Goal: Information Seeking & Learning: Learn about a topic

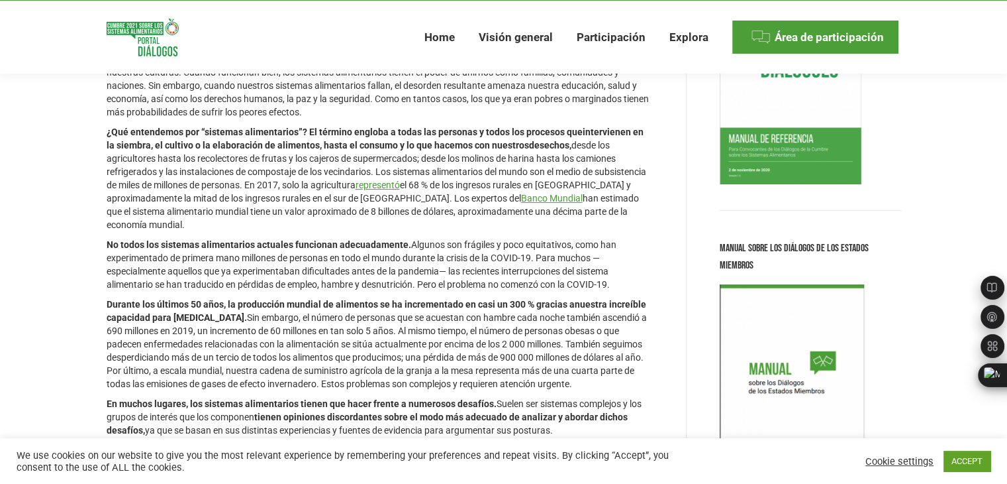
scroll to position [206, 0]
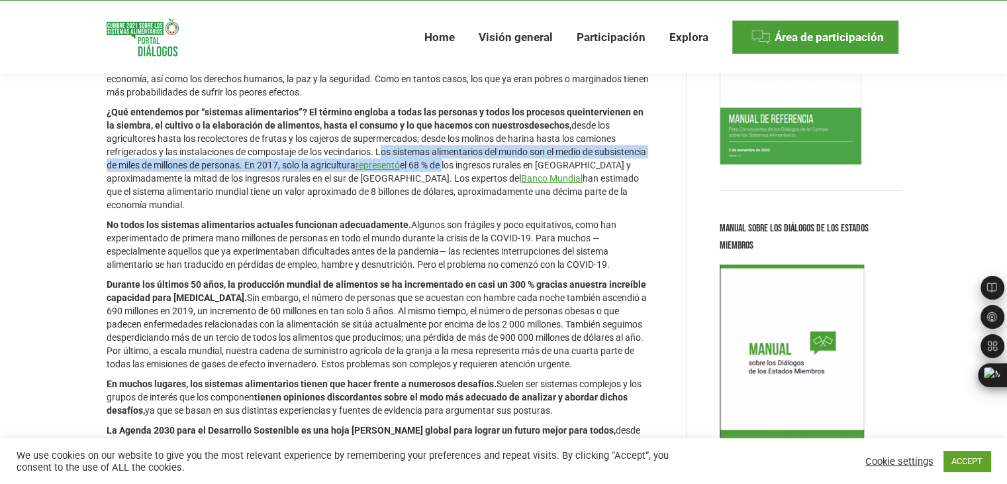
drag, startPoint x: 384, startPoint y: 151, endPoint x: 504, endPoint y: 170, distance: 121.4
click at [504, 170] on p "¿Qué entendemos por “sistemas alimentarios”? El término engloba a todas las per…" at bounding box center [380, 158] width 546 height 106
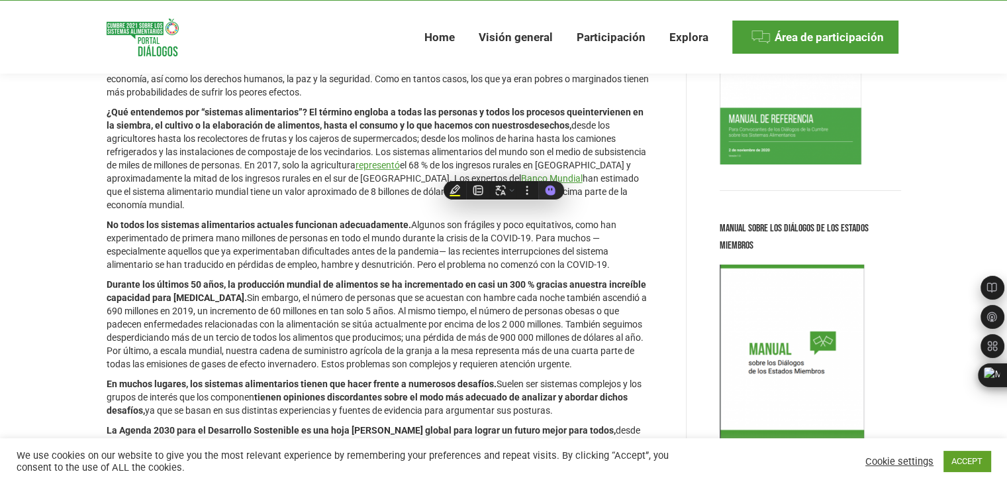
click at [382, 194] on p "¿Qué entendemos por “sistemas alimentarios”? El término engloba a todas las per…" at bounding box center [380, 158] width 546 height 106
drag, startPoint x: 379, startPoint y: 152, endPoint x: 172, endPoint y: 199, distance: 212.1
click at [172, 199] on p "¿Qué entendemos por “sistemas alimentarios”? El término engloba a todas las per…" at bounding box center [380, 158] width 546 height 106
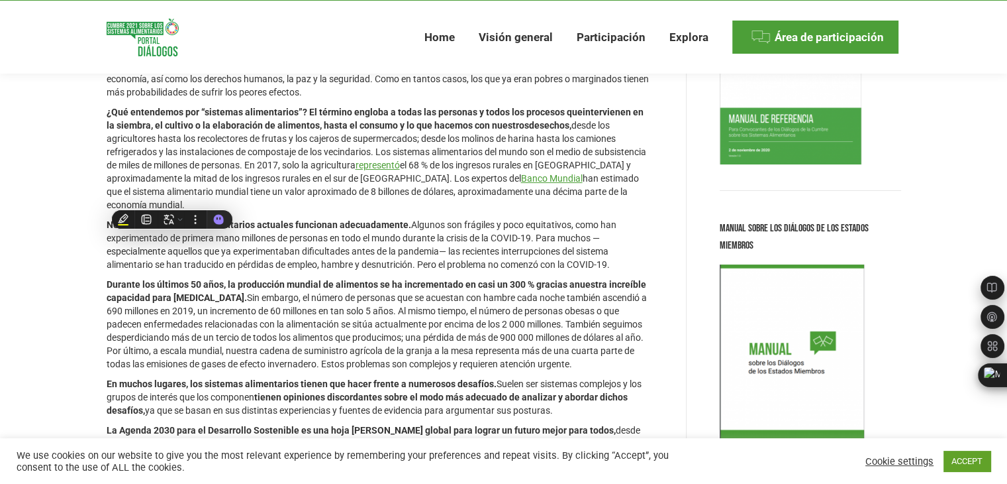
copy p "Los sistemas alimentarios del mundo son el medio de subsistencia de miles de mi…"
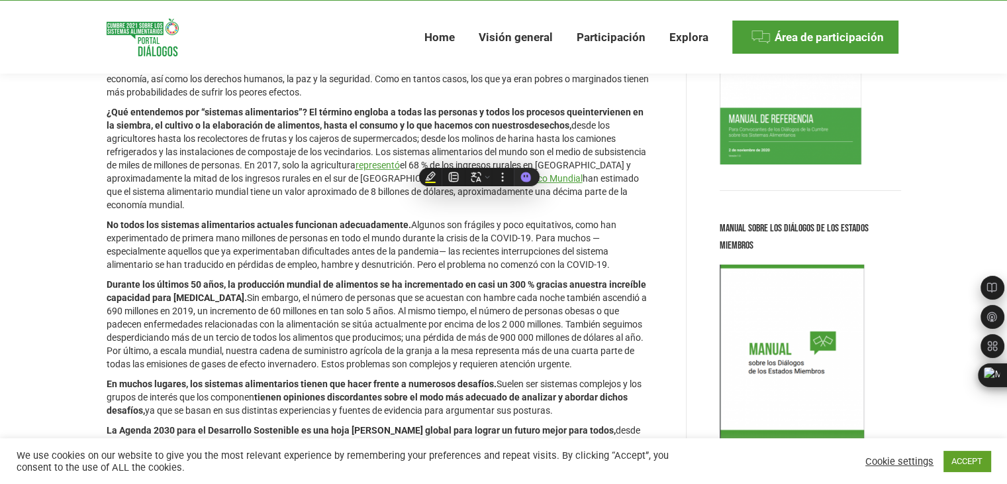
copy p "Los sistemas alimentarios del mundo son el medio de subsistencia de miles de mi…"
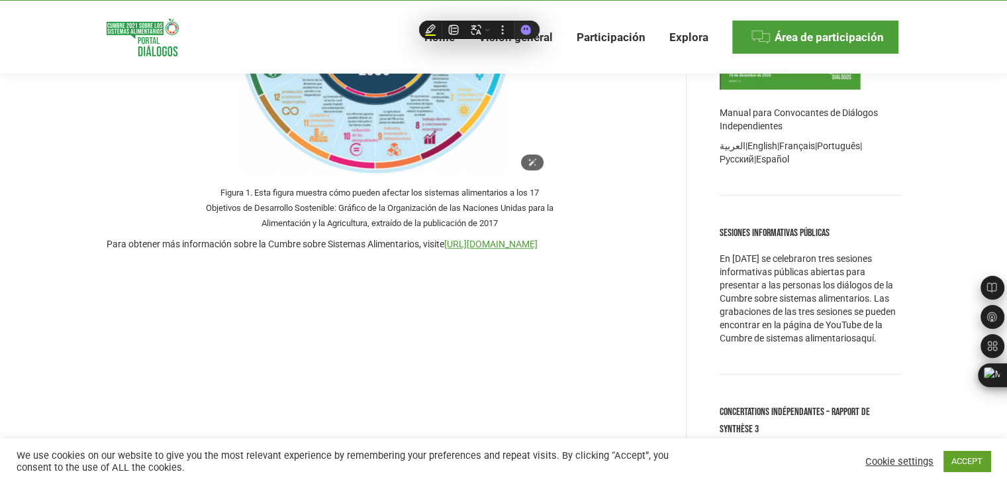
scroll to position [967, 0]
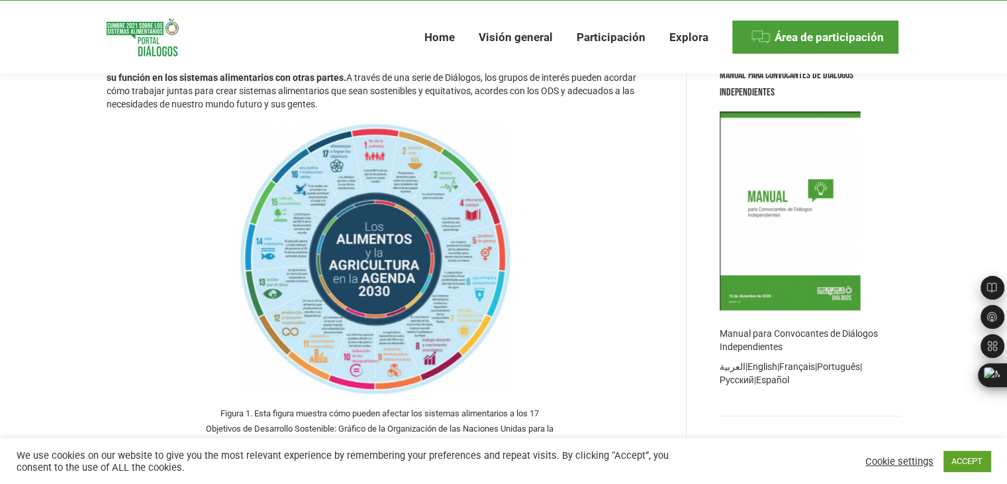
scroll to position [737, 0]
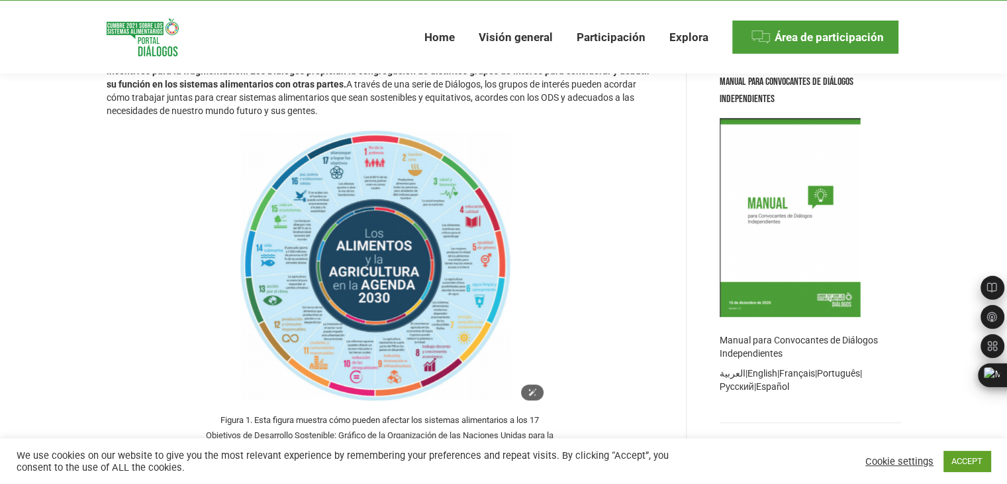
click at [396, 264] on img at bounding box center [380, 266] width 342 height 285
click at [533, 387] on icon at bounding box center [532, 391] width 9 height 9
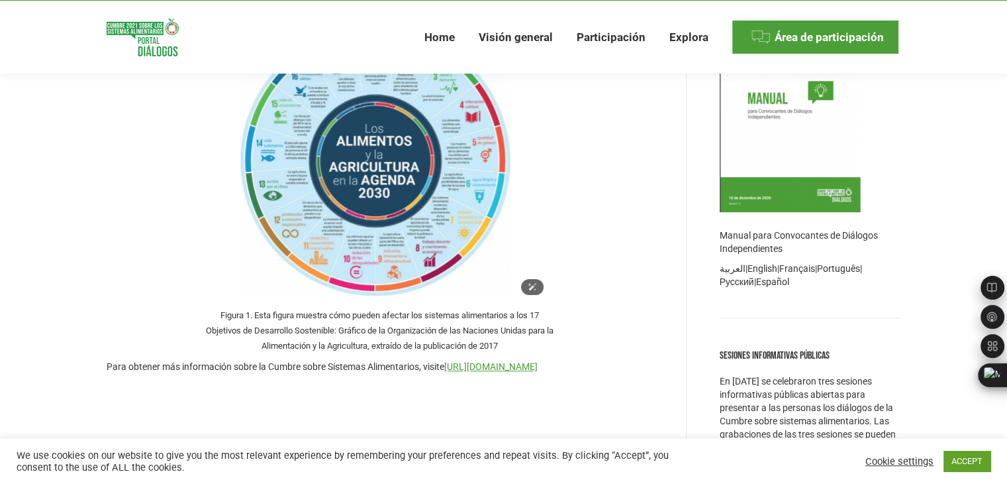
scroll to position [843, 0]
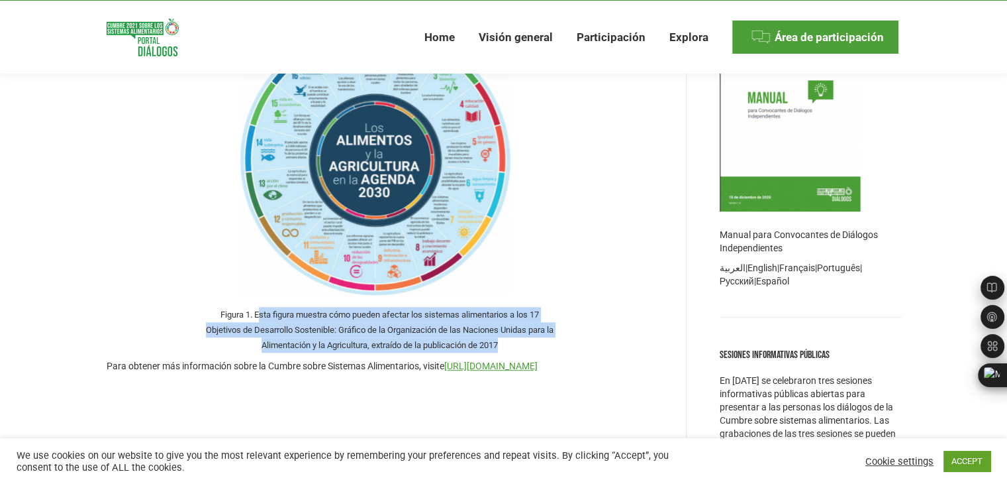
drag, startPoint x: 257, startPoint y: 313, endPoint x: 564, endPoint y: 346, distance: 309.1
copy p "sta figura muestra cómo pueden afectar los sistemas alimentarios a los 17 Objet…"
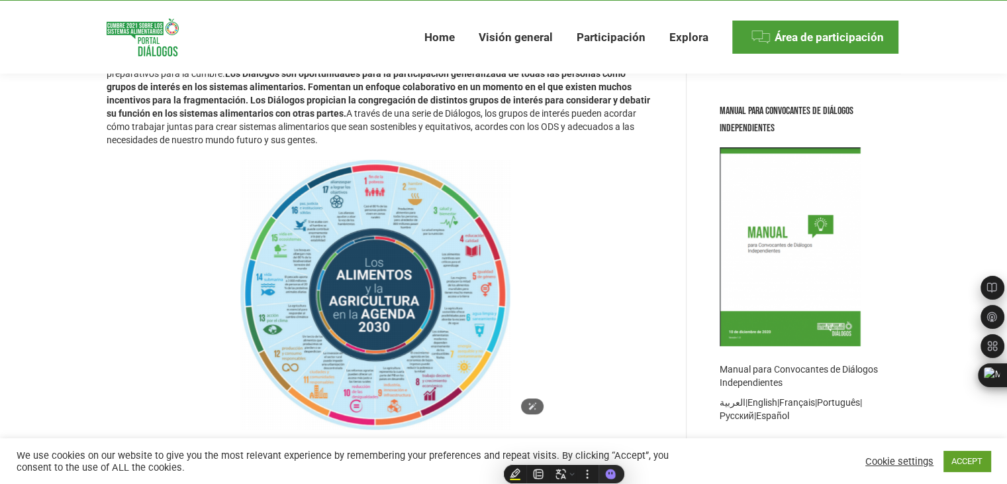
click at [421, 281] on img at bounding box center [380, 295] width 342 height 285
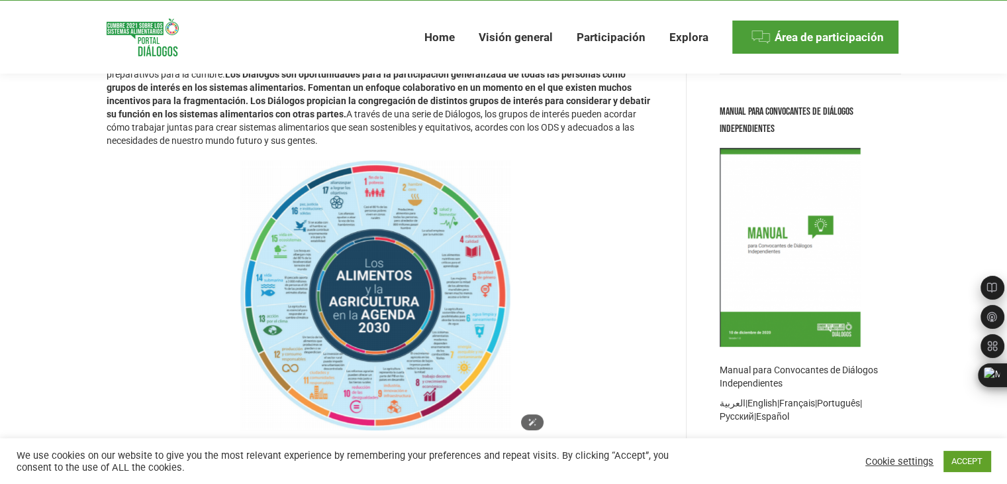
click at [395, 244] on img at bounding box center [380, 296] width 342 height 285
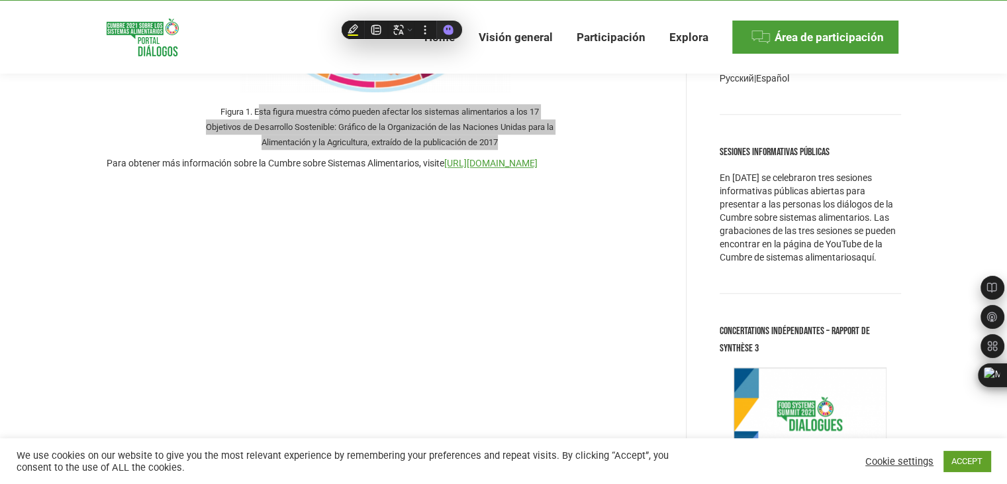
scroll to position [994, 0]
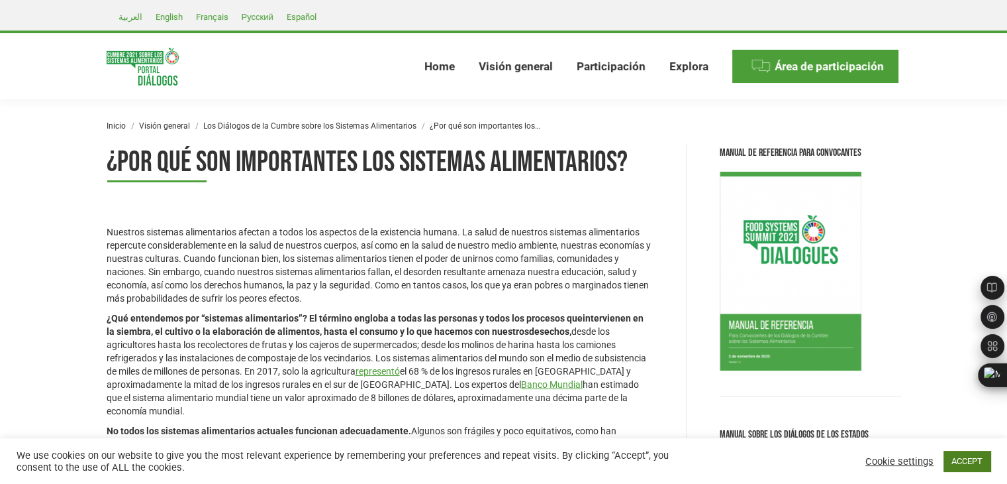
click at [956, 460] on link "ACCEPT" at bounding box center [967, 460] width 47 height 21
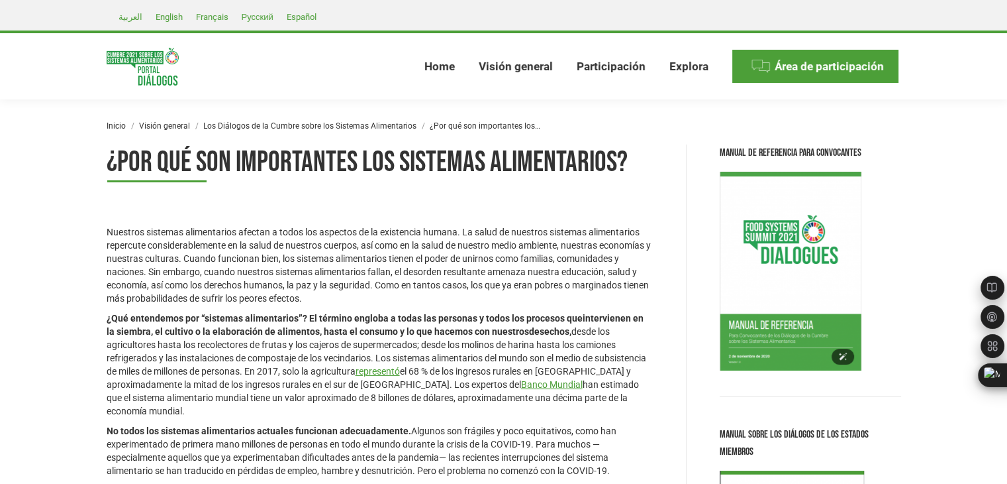
click at [787, 280] on img at bounding box center [791, 271] width 142 height 199
